Goal: Book appointment/travel/reservation

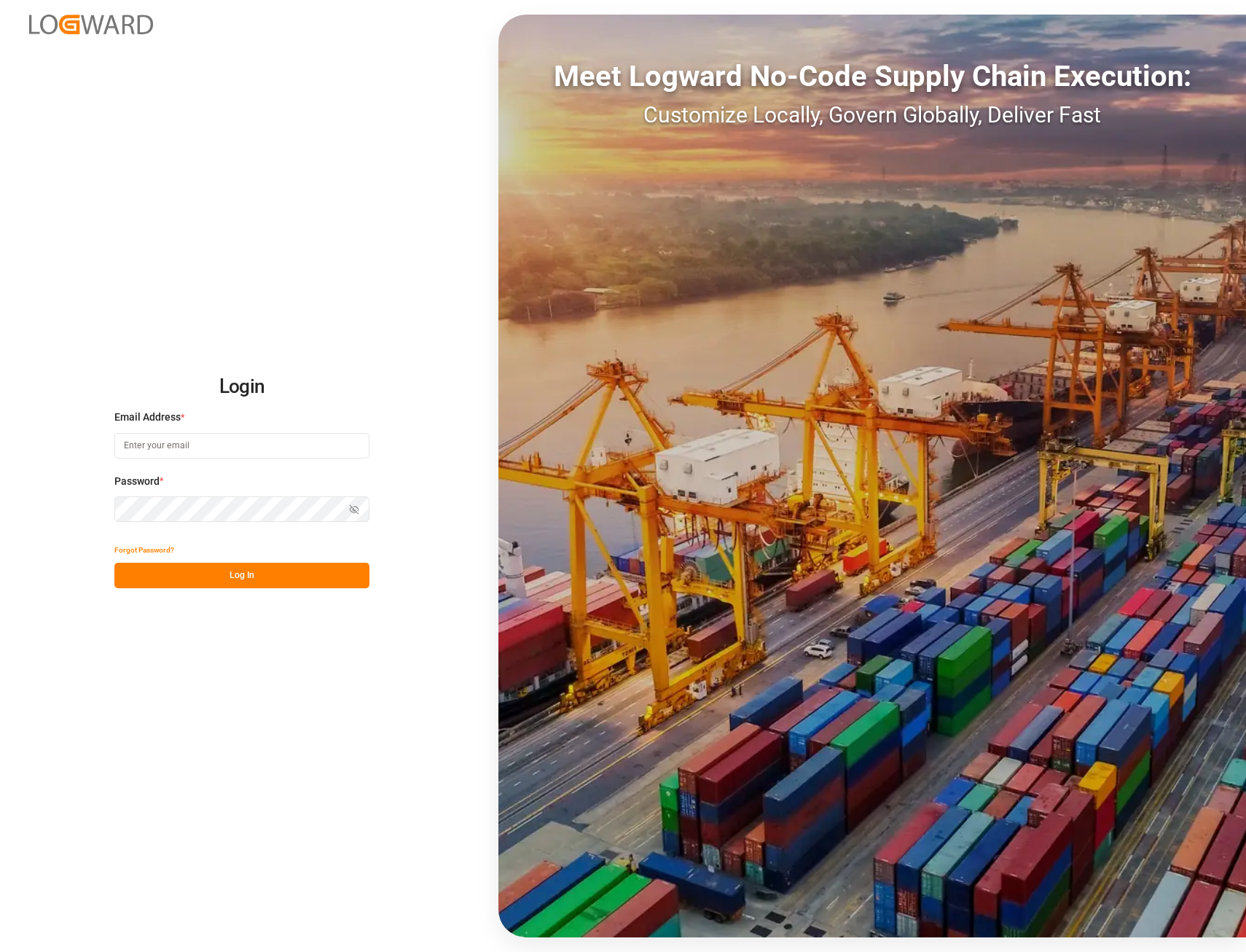
type input "[EMAIL_ADDRESS][PERSON_NAME][DOMAIN_NAME]"
click at [241, 578] on button "Log In" at bounding box center [241, 574] width 255 height 25
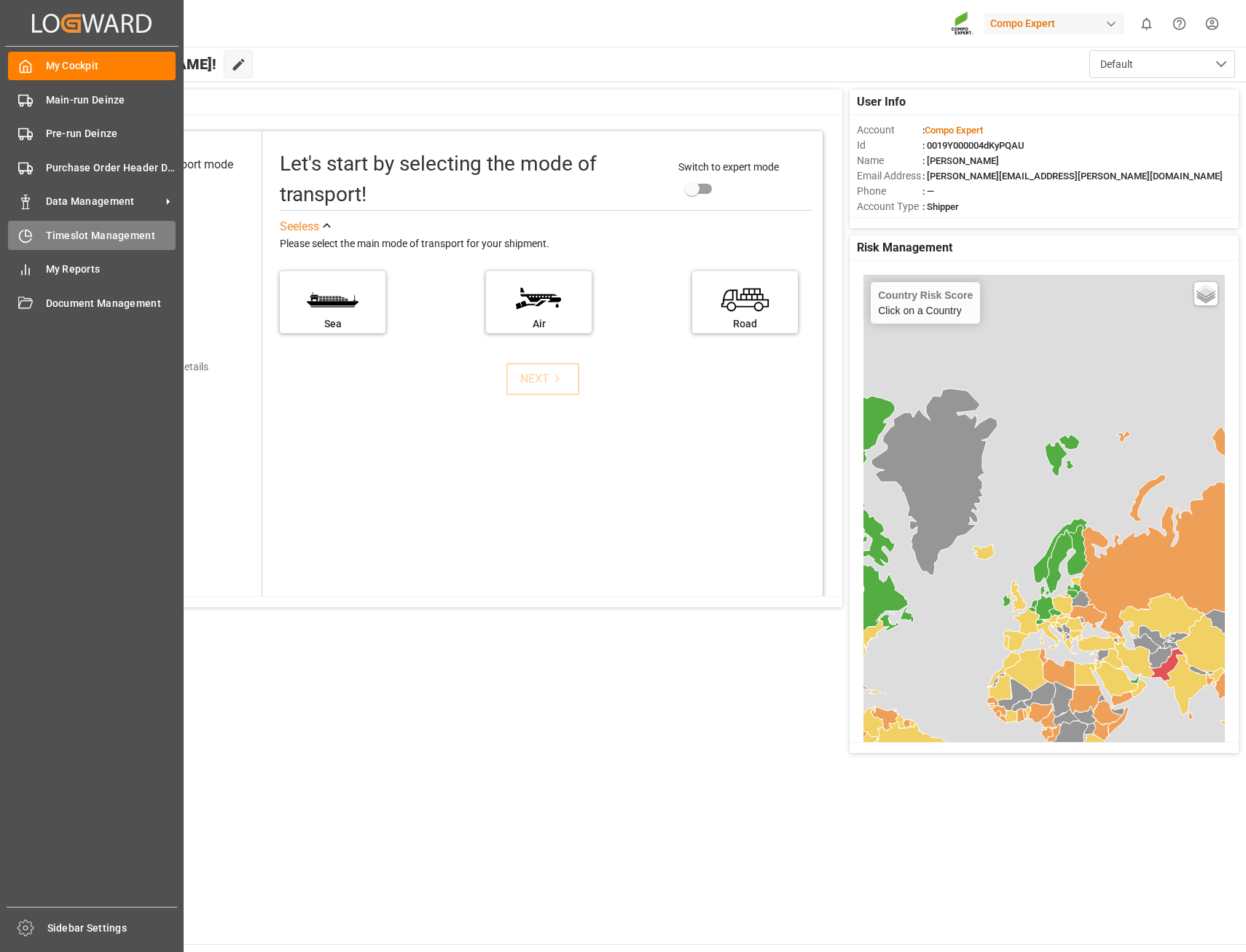
click at [74, 240] on span "Timeslot Management" at bounding box center [111, 235] width 131 height 15
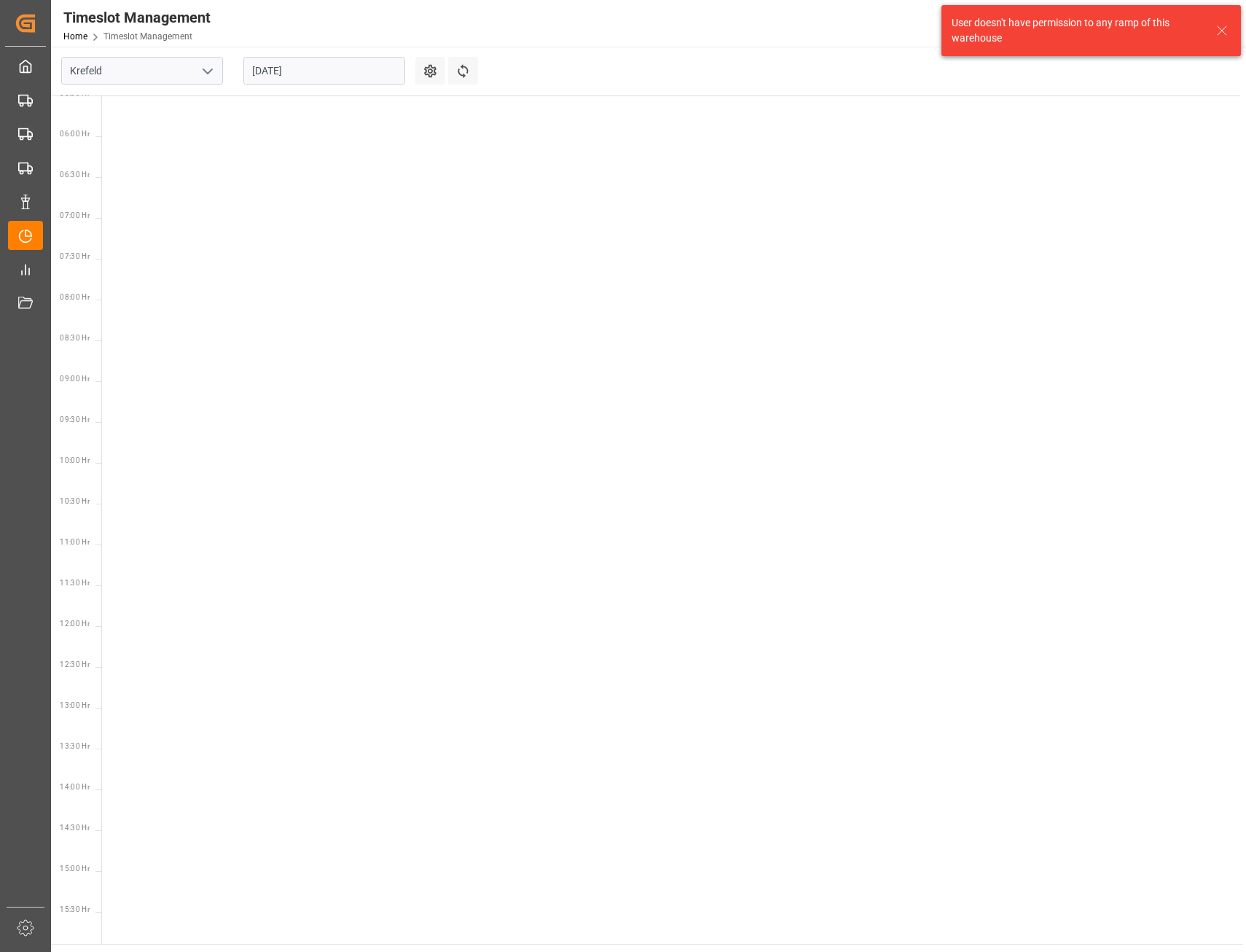
scroll to position [510, 0]
click at [209, 70] on icon "open menu" at bounding box center [207, 72] width 18 height 18
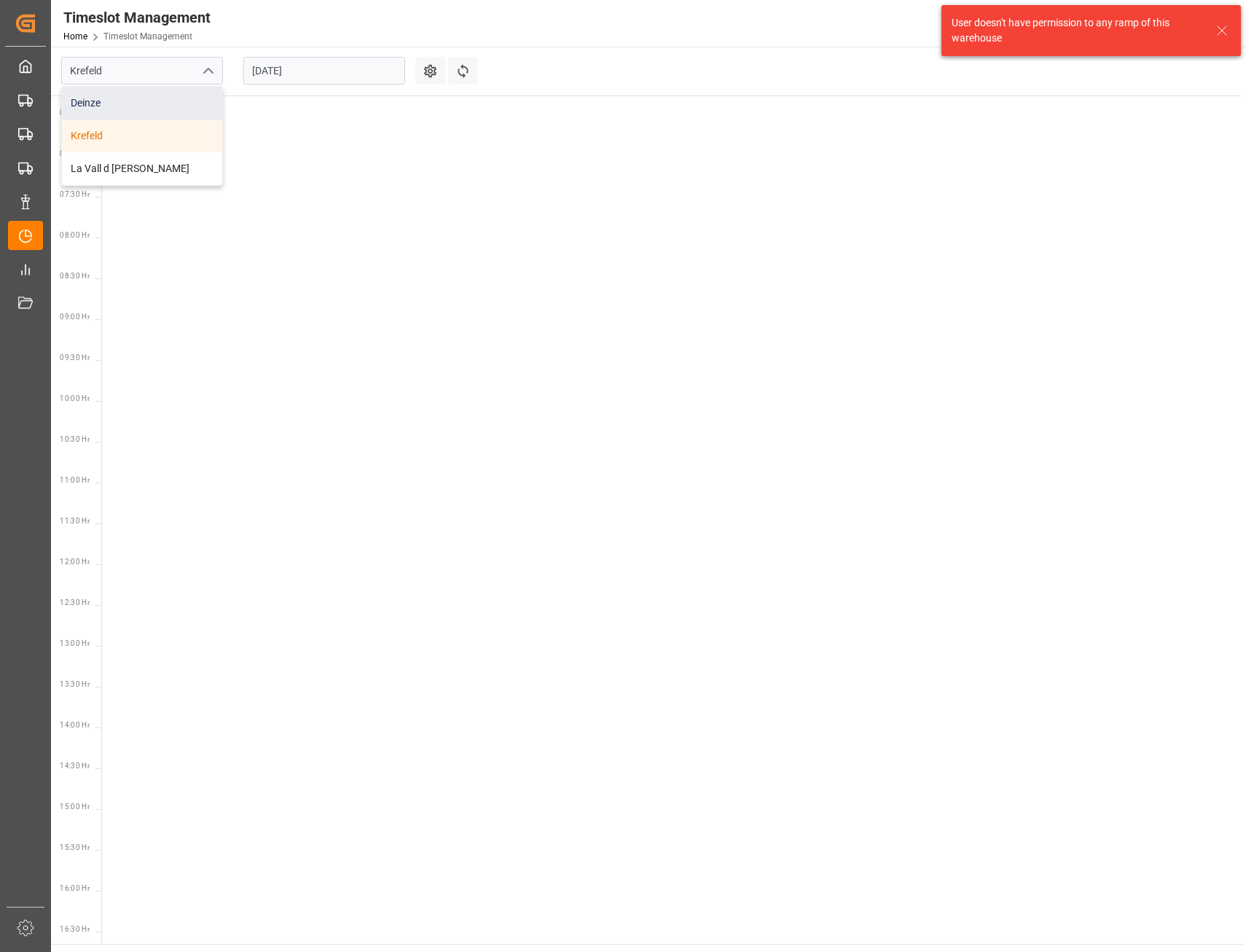
click at [150, 98] on div "Deinze" at bounding box center [142, 103] width 160 height 33
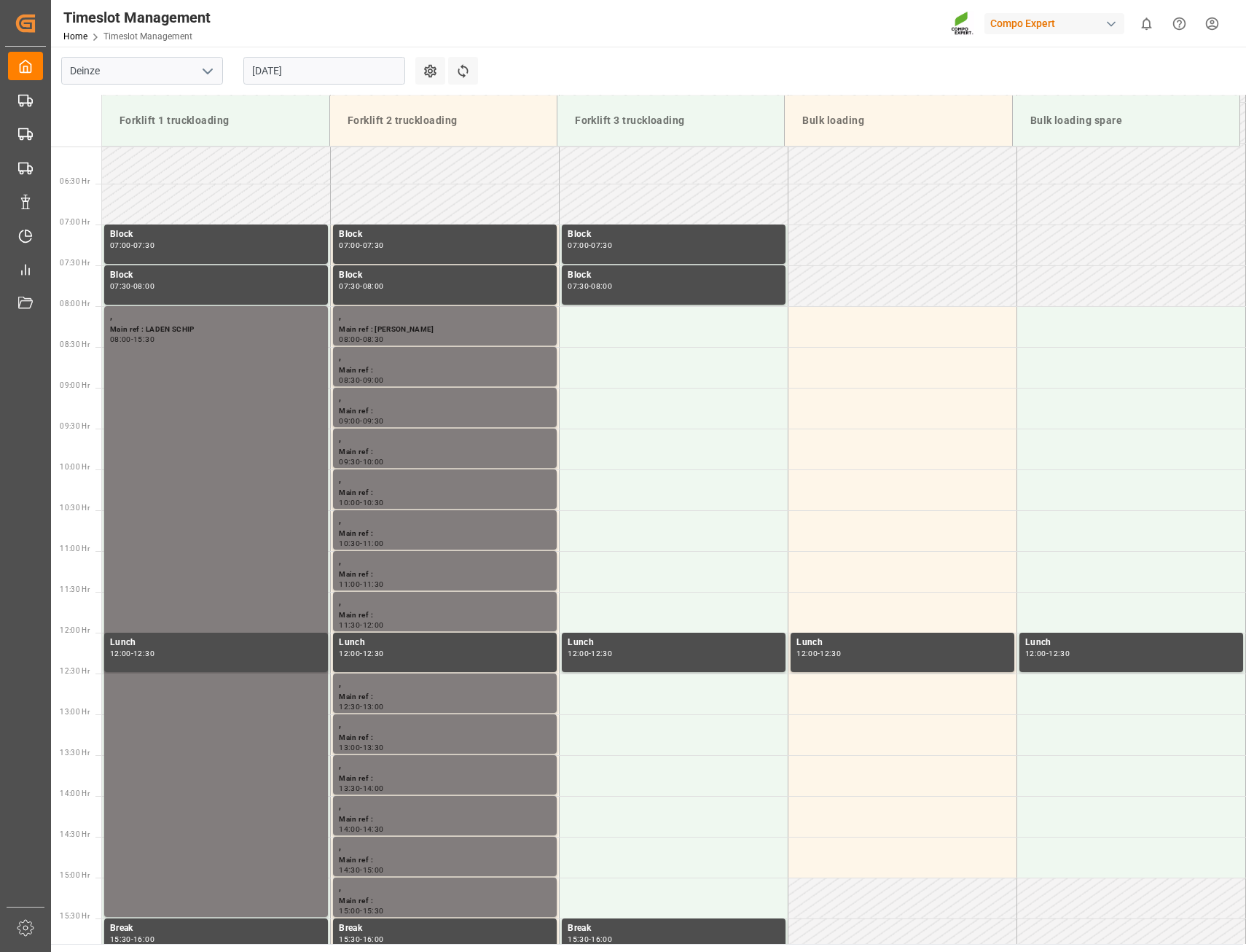
scroll to position [562, 0]
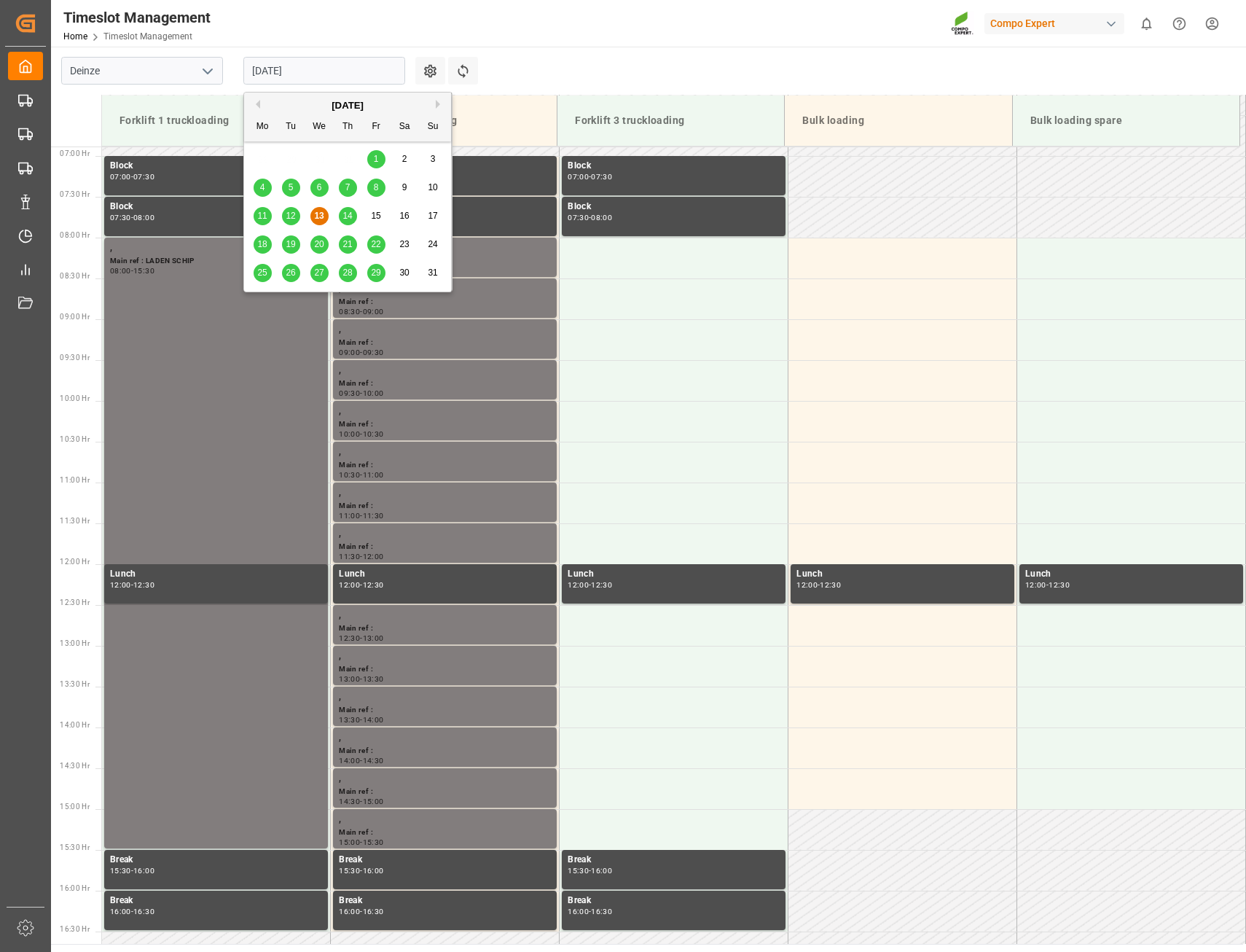
click at [320, 73] on input "[DATE]" at bounding box center [324, 70] width 162 height 27
click at [291, 218] on span "12" at bounding box center [290, 216] width 9 height 10
